Goal: Task Accomplishment & Management: Manage account settings

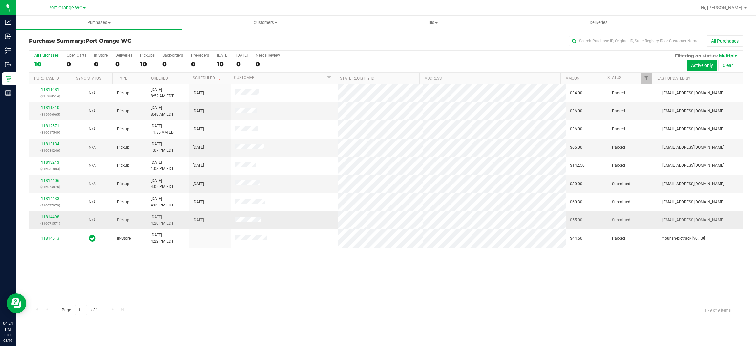
click at [51, 213] on td "11814498 (316078571)" at bounding box center [50, 220] width 42 height 18
click at [53, 217] on link "11814498" at bounding box center [50, 217] width 18 height 5
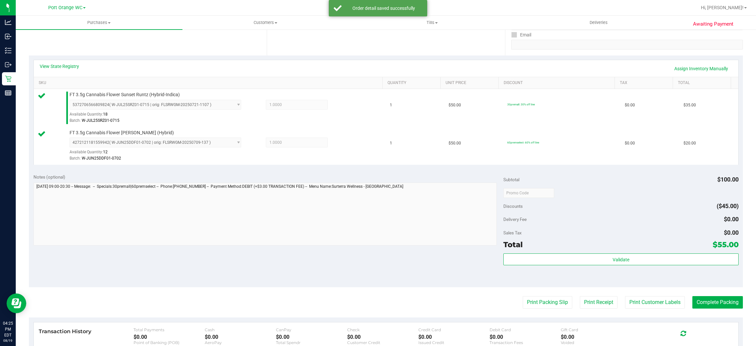
scroll to position [230, 0]
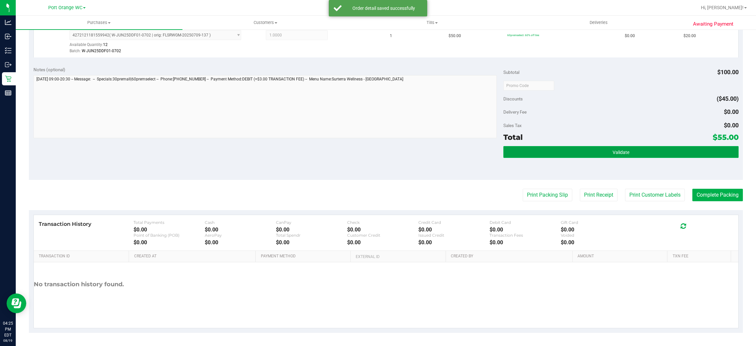
click at [622, 151] on span "Validate" at bounding box center [620, 152] width 17 height 5
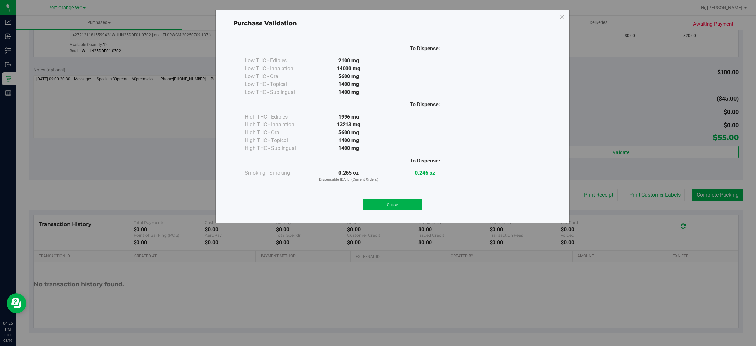
click at [392, 206] on button "Close" at bounding box center [392, 204] width 60 height 12
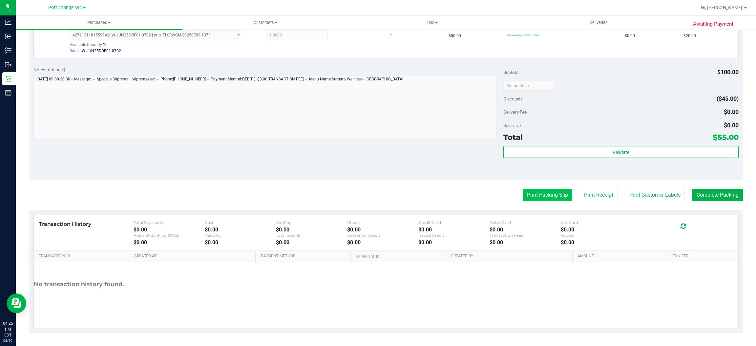
click at [552, 196] on button "Print Packing Slip" at bounding box center [548, 195] width 50 height 12
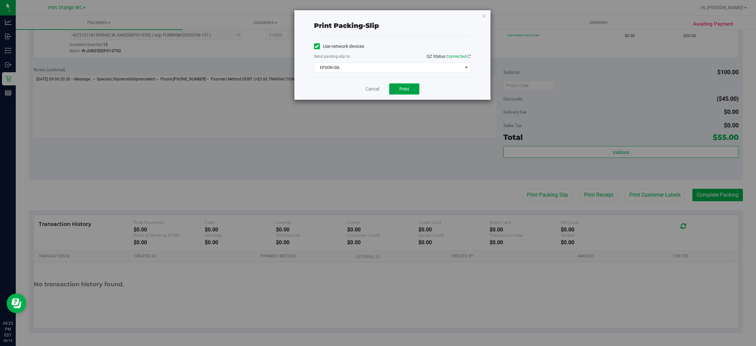
click at [405, 86] on span "Print" at bounding box center [404, 88] width 10 height 5
drag, startPoint x: 370, startPoint y: 88, endPoint x: 416, endPoint y: 119, distance: 55.7
click at [370, 88] on link "Cancel" at bounding box center [372, 89] width 14 height 7
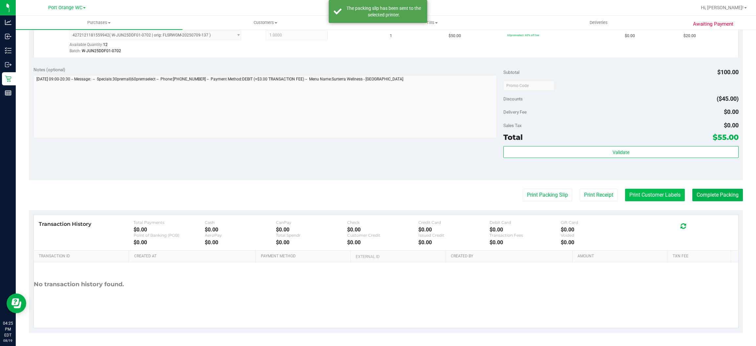
click at [662, 195] on button "Print Customer Labels" at bounding box center [655, 195] width 60 height 12
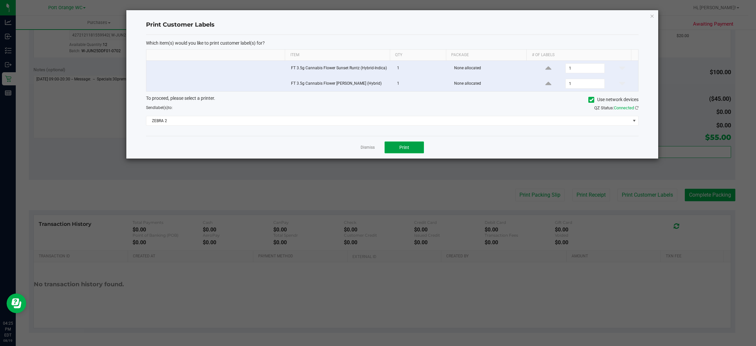
click at [412, 149] on button "Print" at bounding box center [403, 147] width 39 height 12
click at [365, 149] on link "Dismiss" at bounding box center [368, 148] width 14 height 6
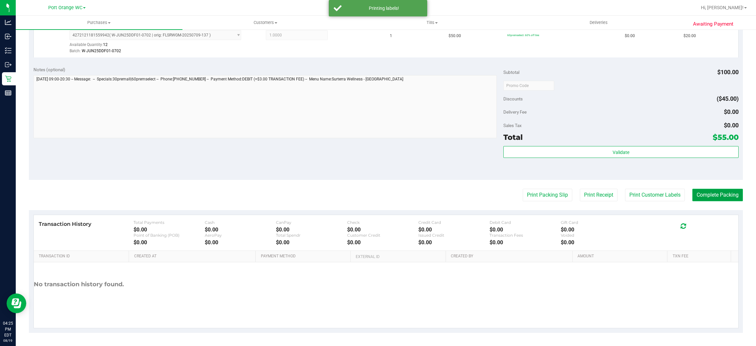
click at [700, 192] on button "Complete Packing" at bounding box center [717, 195] width 51 height 12
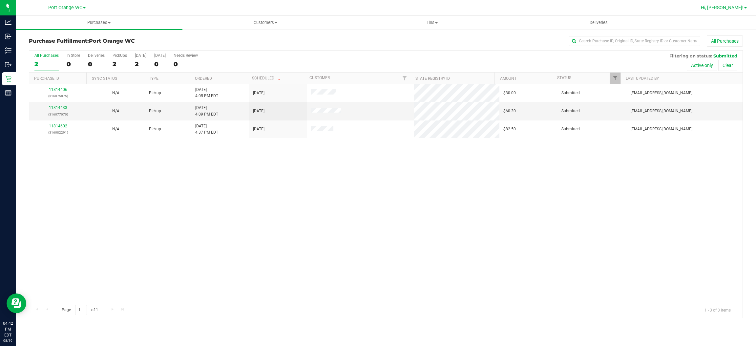
click at [734, 7] on span "Hi, [PERSON_NAME]!" at bounding box center [722, 7] width 43 height 5
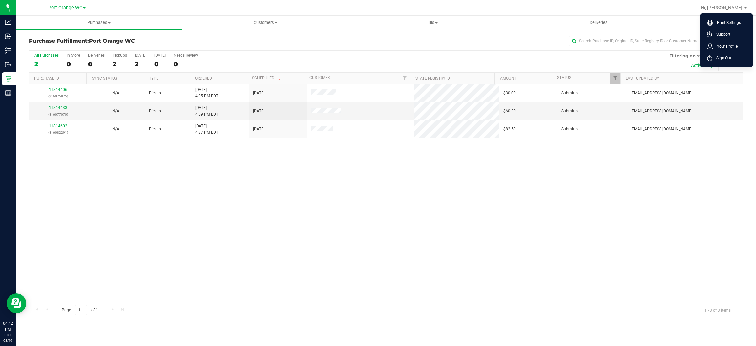
click at [716, 57] on span "Sign Out" at bounding box center [721, 58] width 19 height 7
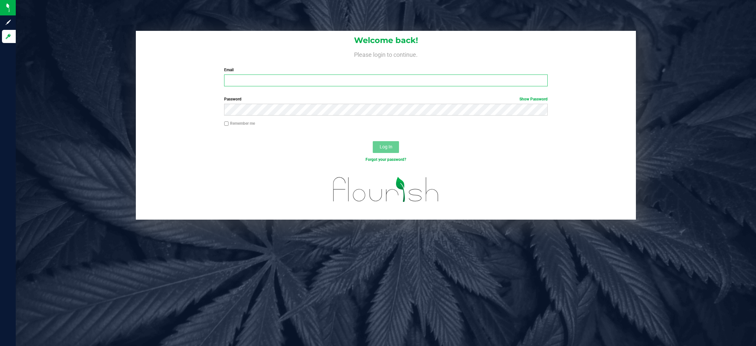
click at [373, 84] on input "Email" at bounding box center [385, 80] width 323 height 12
type input "[EMAIL_ADDRESS][DOMAIN_NAME]"
click at [373, 141] on button "Log In" at bounding box center [386, 147] width 26 height 12
